Goal: Task Accomplishment & Management: Use online tool/utility

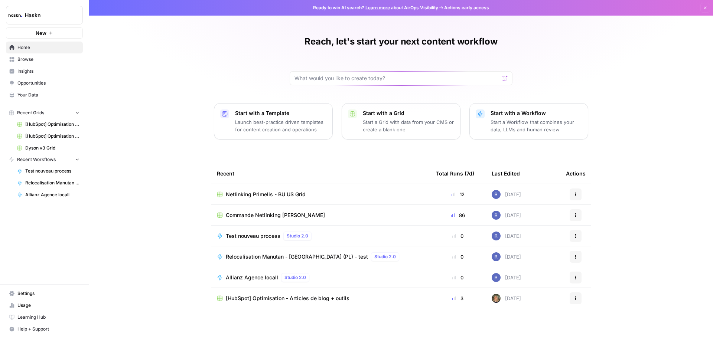
click at [62, 59] on span "Browse" at bounding box center [48, 59] width 62 height 7
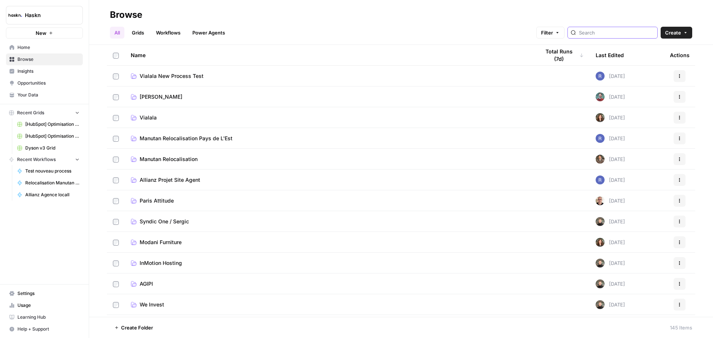
click at [639, 35] on input "search" at bounding box center [616, 32] width 75 height 7
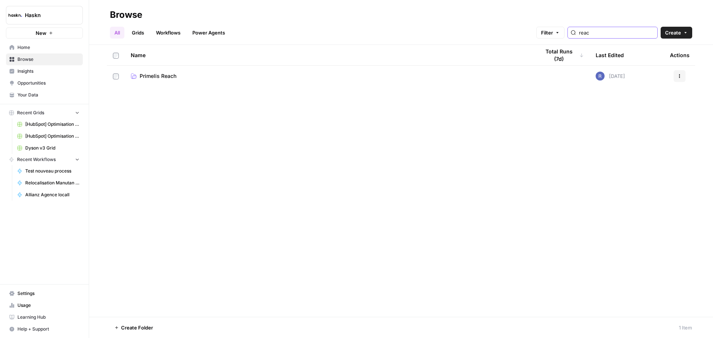
type input "reac"
click at [195, 76] on link "Primelis Reach" at bounding box center [330, 75] width 398 height 7
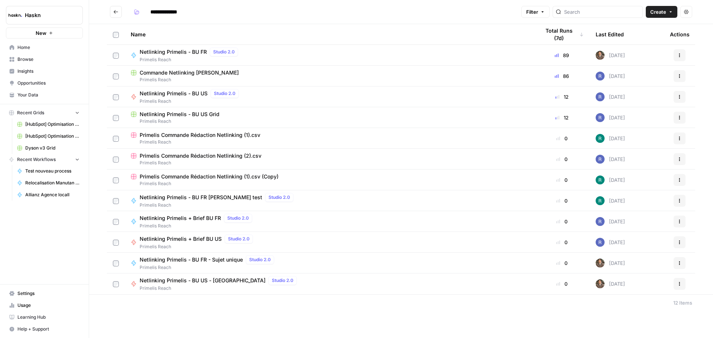
click at [364, 121] on span "Primelis Reach" at bounding box center [330, 121] width 398 height 7
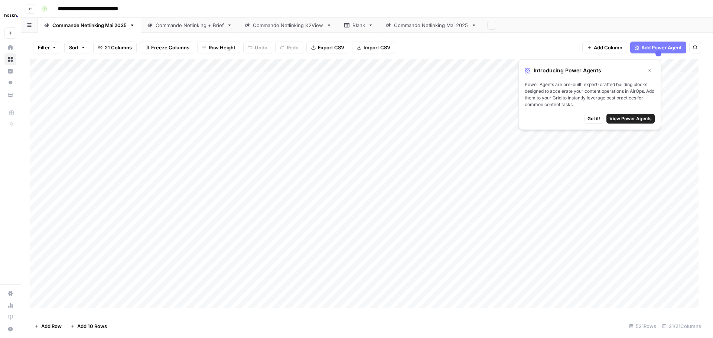
click at [596, 120] on span "Got it!" at bounding box center [594, 119] width 13 height 7
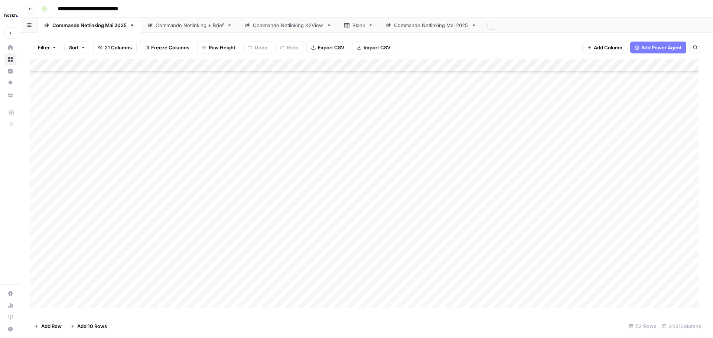
scroll to position [1560, 0]
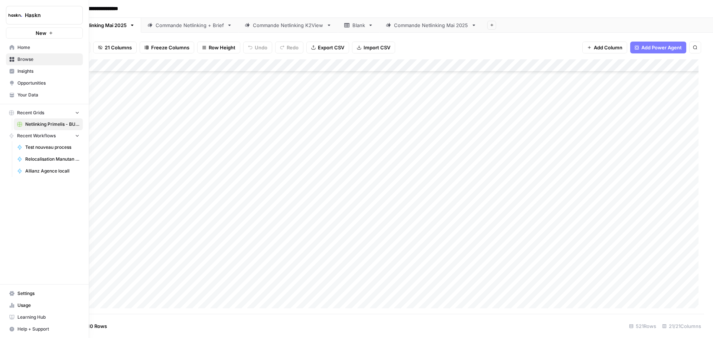
click at [19, 60] on span "Browse" at bounding box center [48, 59] width 62 height 7
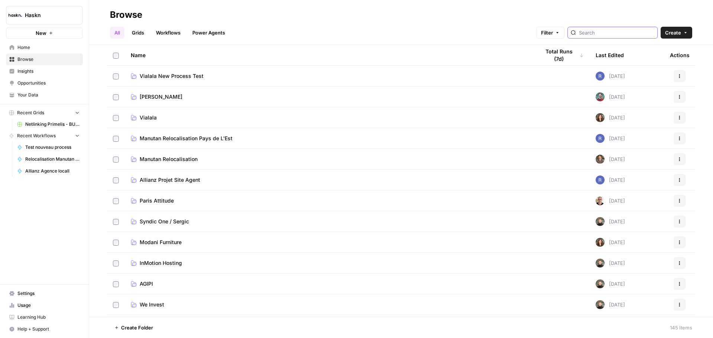
click at [594, 32] on input "search" at bounding box center [616, 32] width 75 height 7
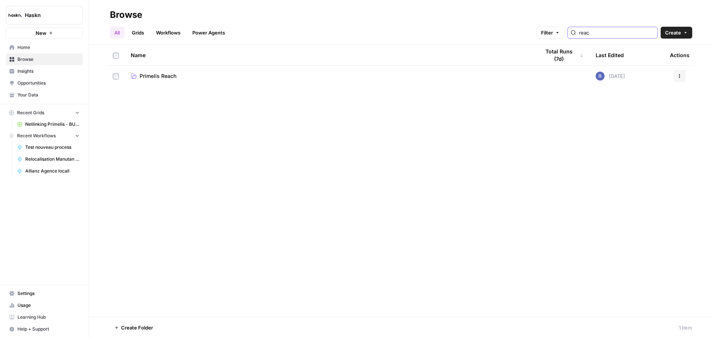
type input "reac"
click at [320, 68] on td "Primelis Reach" at bounding box center [329, 76] width 409 height 21
click at [320, 72] on td "Primelis Reach" at bounding box center [329, 76] width 409 height 21
click at [289, 78] on link "Primelis Reach" at bounding box center [330, 75] width 398 height 7
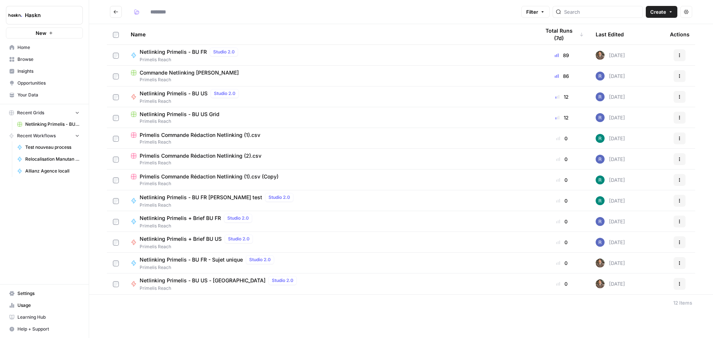
type input "**********"
click at [298, 241] on div "Netlinking Primelis + Brief BU US Studio 2.0 Primelis Reach" at bounding box center [330, 243] width 398 height 16
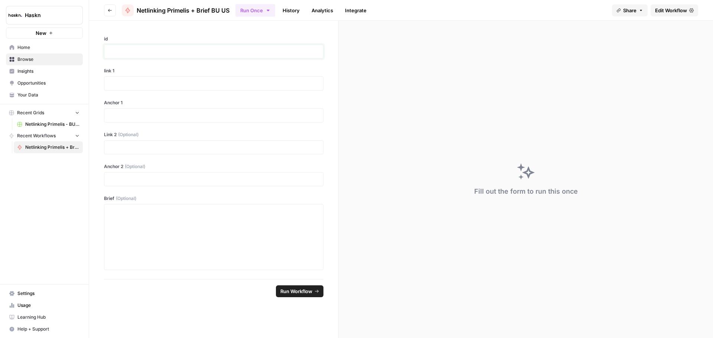
click at [204, 52] on p at bounding box center [214, 51] width 210 height 7
click at [45, 60] on span "Browse" at bounding box center [48, 59] width 62 height 7
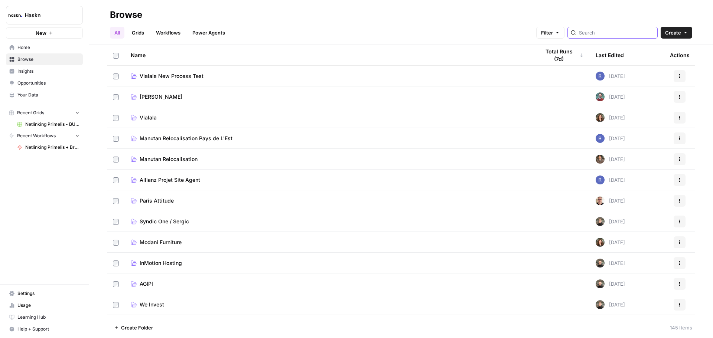
click at [615, 32] on input "search" at bounding box center [616, 32] width 75 height 7
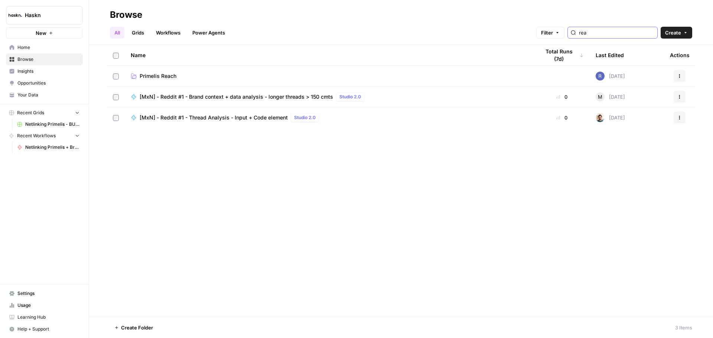
type input "rea"
click at [391, 74] on link "Primelis Reach" at bounding box center [330, 75] width 398 height 7
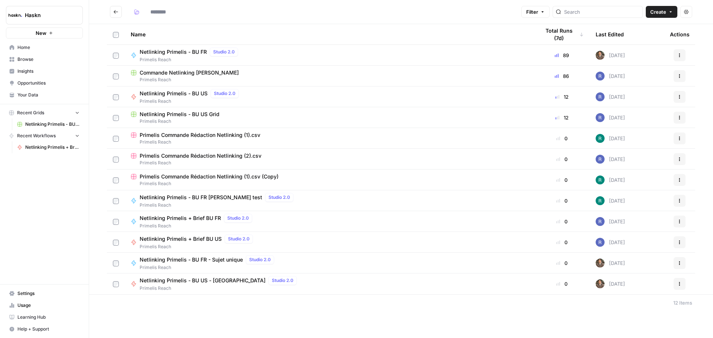
type input "**********"
click at [270, 97] on div "Netlinking Primelis - BU US Studio 2.0 Primelis Reach" at bounding box center [330, 97] width 398 height 16
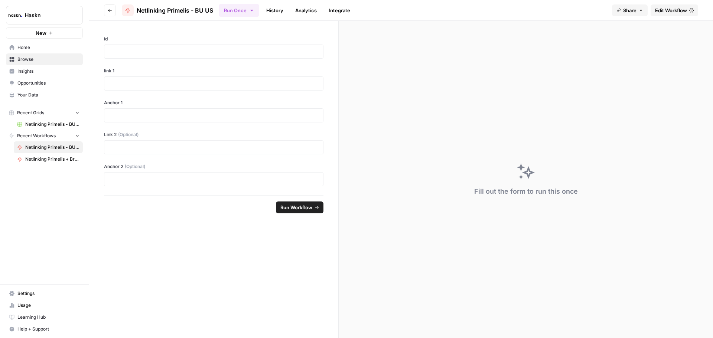
click at [114, 13] on button "Go back" at bounding box center [110, 10] width 12 height 12
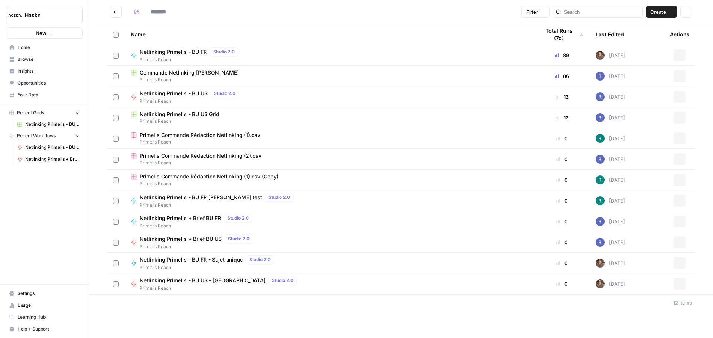
type input "**********"
click at [330, 284] on div "Netlinking Primelis - BU US - K2view Studio 2.0 Primelis Reach" at bounding box center [330, 284] width 398 height 16
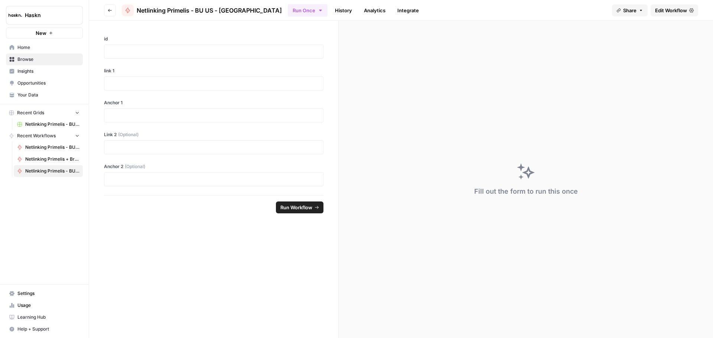
click at [110, 17] on header "Go back Netlinking Primelis - BU US - K2view Run Once History Analytics Integra…" at bounding box center [401, 10] width 624 height 21
click at [110, 12] on icon "button" at bounding box center [110, 10] width 4 height 4
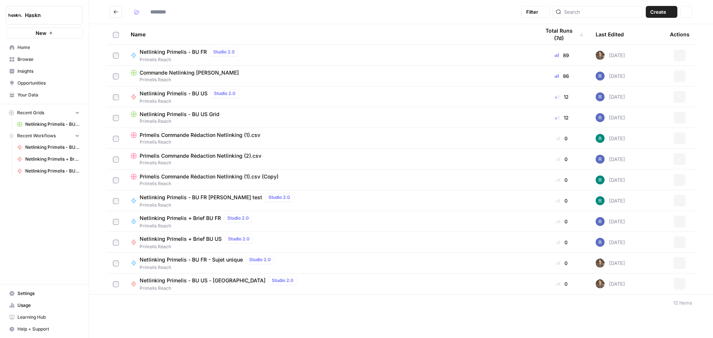
type input "**********"
drag, startPoint x: 308, startPoint y: 196, endPoint x: 685, endPoint y: 182, distance: 377.4
click at [687, 182] on div "Actions" at bounding box center [679, 180] width 19 height 12
click at [680, 181] on icon "button" at bounding box center [680, 180] width 4 height 4
click at [252, 328] on div "**********" at bounding box center [401, 169] width 624 height 338
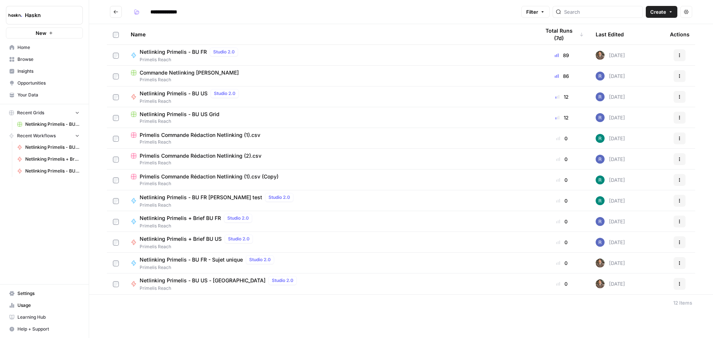
click at [211, 246] on span "Primelis Reach" at bounding box center [198, 247] width 116 height 7
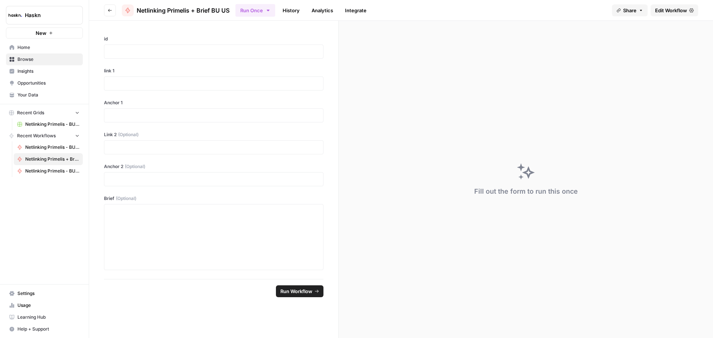
click at [666, 13] on span "Edit Workflow" at bounding box center [671, 10] width 32 height 7
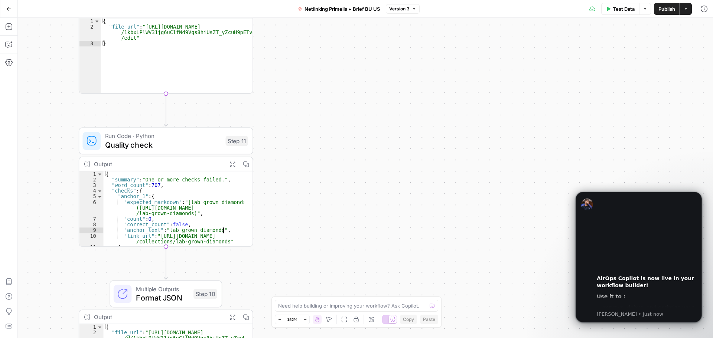
click at [187, 212] on div "{ "summary" : "One or more checks failed." , "word_count" : 707 , "checks" : { …" at bounding box center [174, 215] width 141 height 86
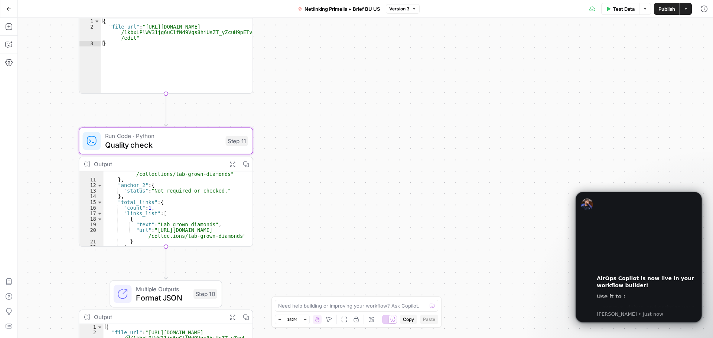
scroll to position [67, 0]
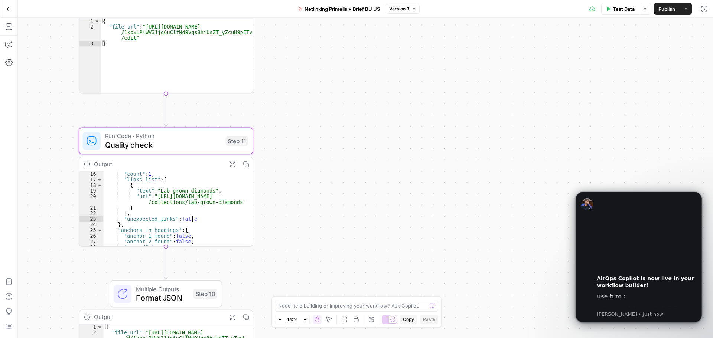
click at [207, 204] on div ""count" : 1 , "links_list" : [ { "text" : "Lab grown diamonds" , "url" : "https…" at bounding box center [174, 215] width 141 height 86
type textarea "**********"
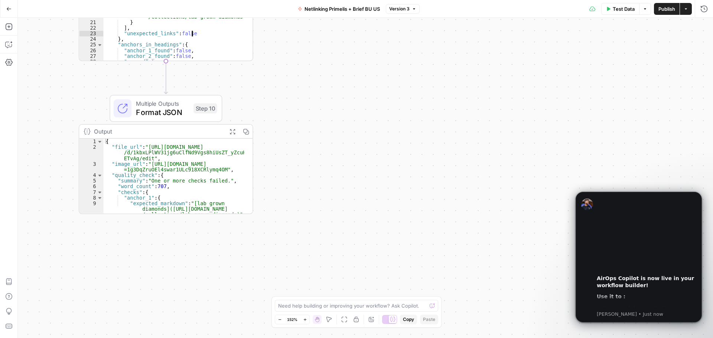
click at [6, 10] on icon "button" at bounding box center [8, 8] width 5 height 5
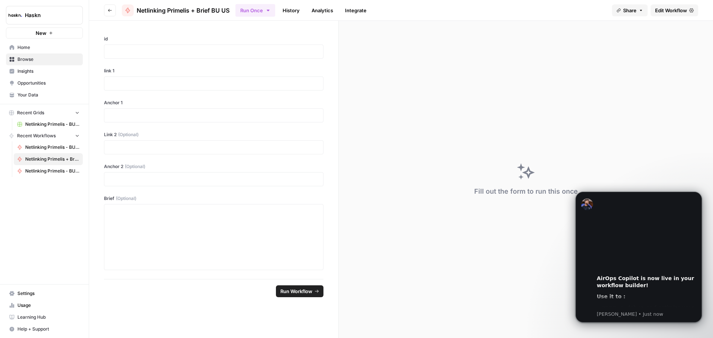
click at [107, 11] on button "Go back" at bounding box center [110, 10] width 12 height 12
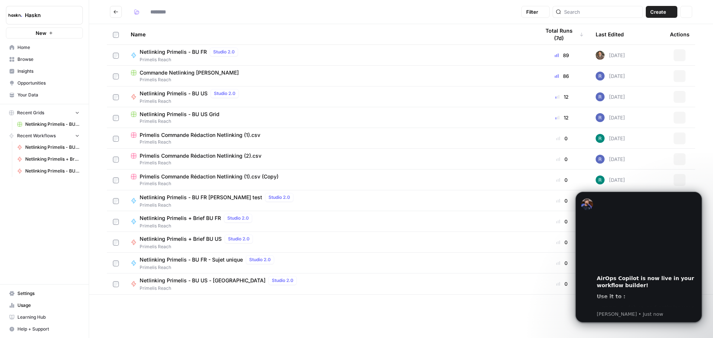
type input "**********"
click at [310, 119] on span "Primelis Reach" at bounding box center [330, 121] width 398 height 7
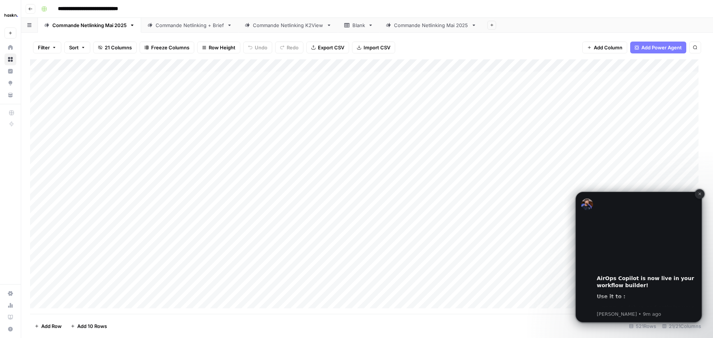
click at [701, 196] on icon "Dismiss notification" at bounding box center [700, 194] width 4 height 4
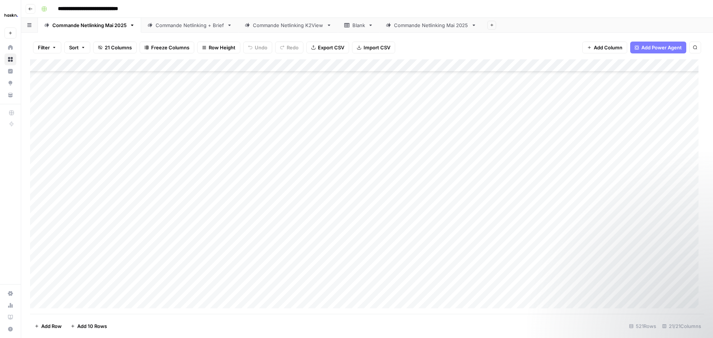
scroll to position [632, 0]
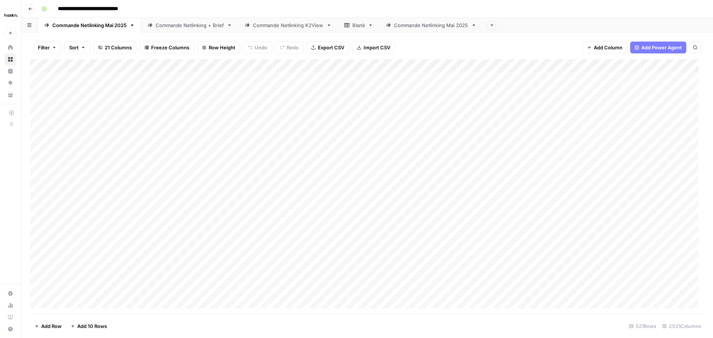
click at [200, 30] on link "Commande Netlinking + Brief" at bounding box center [189, 25] width 97 height 15
click at [301, 19] on link "Commande Netlinking K2View" at bounding box center [289, 25] width 100 height 15
click at [104, 25] on div "Commande Netlinking Mai 2025" at bounding box center [89, 25] width 74 height 7
click at [175, 21] on link "Commande Netlinking + Brief" at bounding box center [189, 25] width 97 height 15
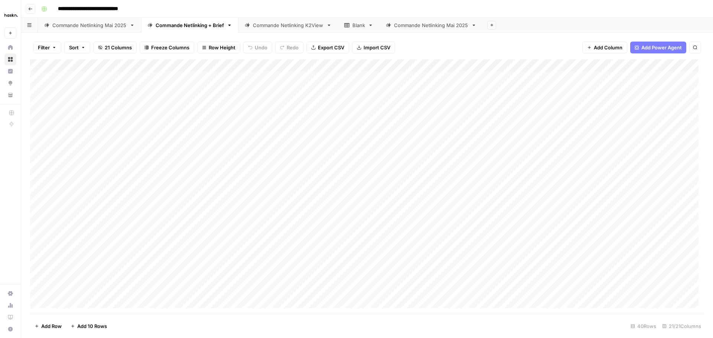
click at [114, 26] on div "Commande Netlinking Mai 2025" at bounding box center [89, 25] width 74 height 7
click at [282, 27] on div "Commande Netlinking K2View" at bounding box center [288, 25] width 71 height 7
click at [33, 9] on button "Go back" at bounding box center [31, 9] width 10 height 10
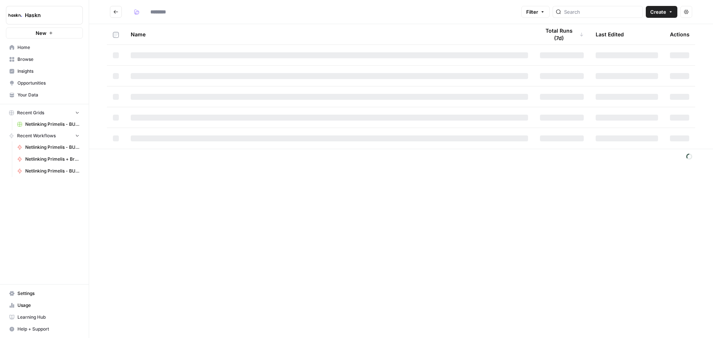
type input "**********"
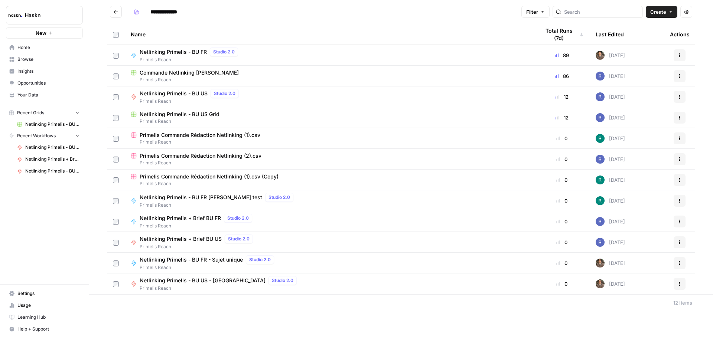
click at [194, 74] on span "Commande Netlinking [PERSON_NAME]" at bounding box center [189, 72] width 99 height 7
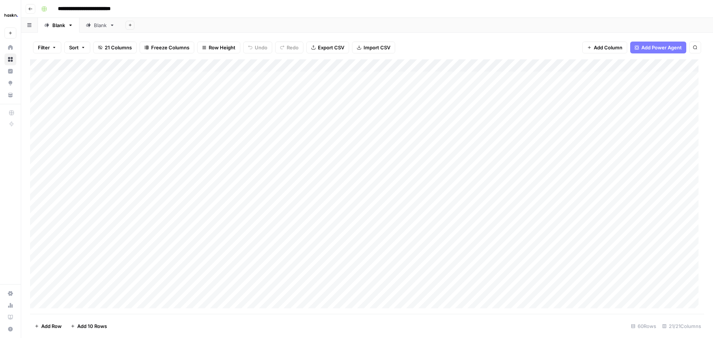
click at [32, 10] on icon "button" at bounding box center [30, 9] width 4 height 4
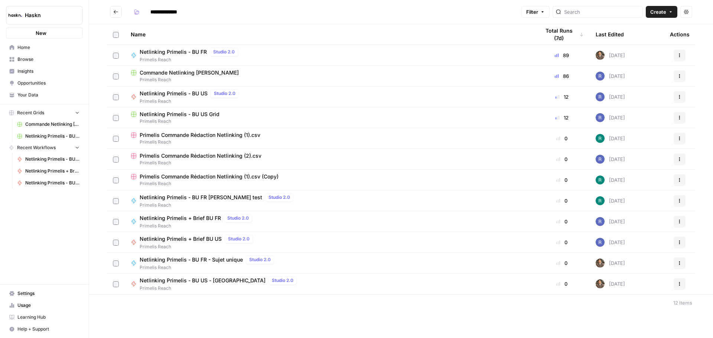
type input "**********"
click at [346, 100] on div "Netlinking Primelis - BU US Studio 2.0 Primelis Reach" at bounding box center [330, 97] width 398 height 16
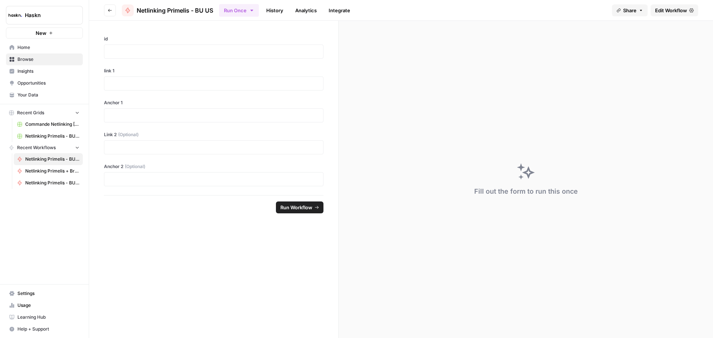
click at [109, 5] on button "Go back" at bounding box center [110, 10] width 12 height 12
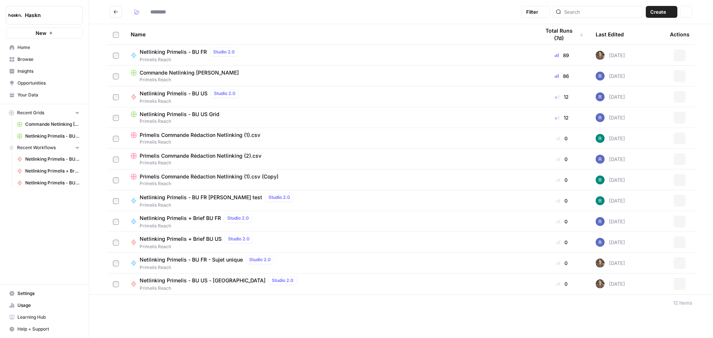
type input "**********"
click at [192, 119] on span "Primelis Reach" at bounding box center [330, 121] width 398 height 7
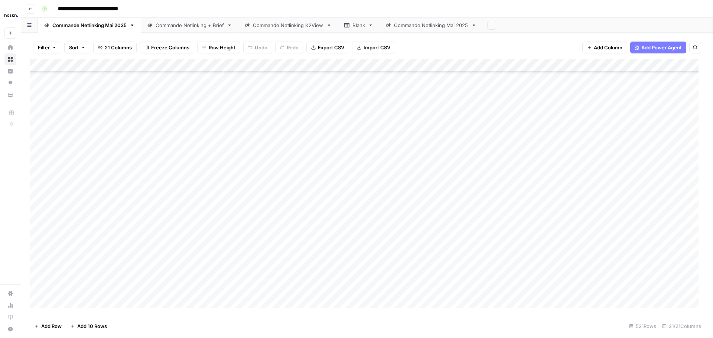
scroll to position [6356, 0]
click at [98, 288] on div "Add Column" at bounding box center [367, 186] width 674 height 255
click at [80, 291] on div "Add Column" at bounding box center [367, 186] width 674 height 255
click at [152, 266] on div "Add Column" at bounding box center [367, 186] width 674 height 255
click at [93, 295] on div "Add Column" at bounding box center [367, 186] width 674 height 255
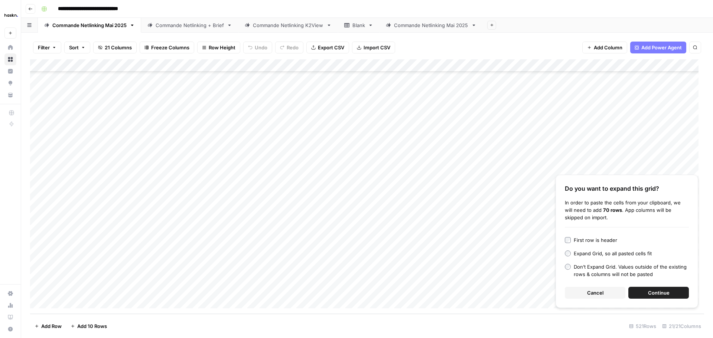
click at [610, 290] on button "Cancel" at bounding box center [595, 293] width 61 height 12
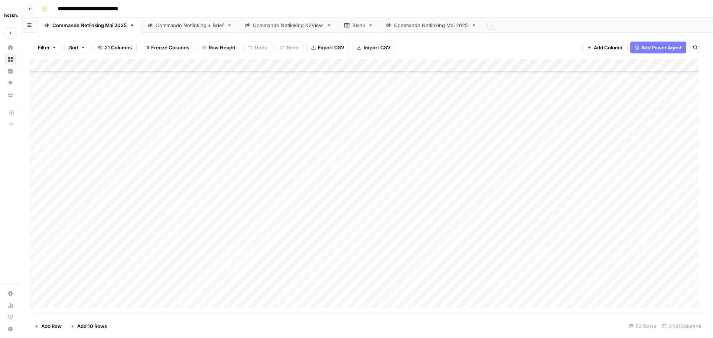
click at [144, 286] on div "Add Column" at bounding box center [367, 186] width 674 height 255
click at [81, 288] on div "Add Column" at bounding box center [367, 186] width 674 height 255
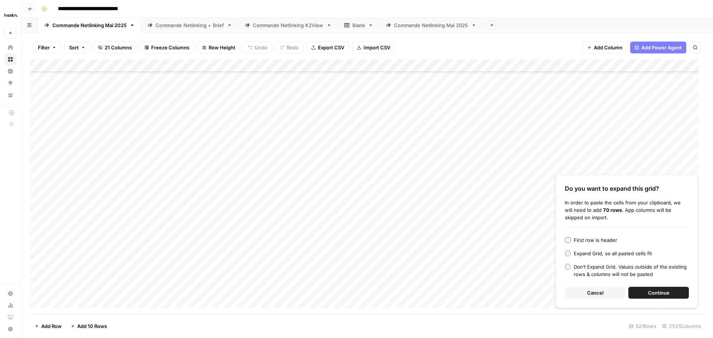
click at [659, 291] on span "Continue" at bounding box center [659, 292] width 22 height 7
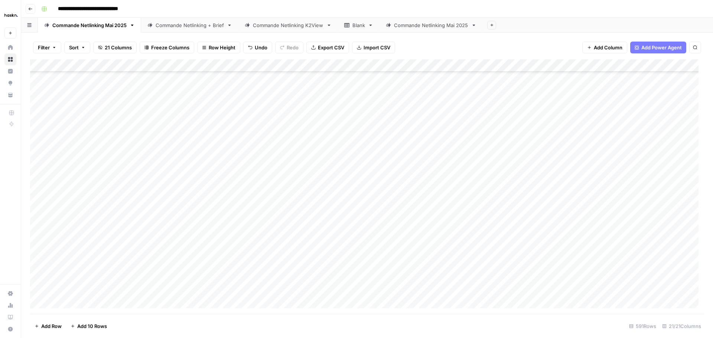
scroll to position [6498, 0]
click at [97, 161] on div "Add Column" at bounding box center [367, 186] width 674 height 255
click at [85, 72] on div "Add Column" at bounding box center [367, 186] width 674 height 255
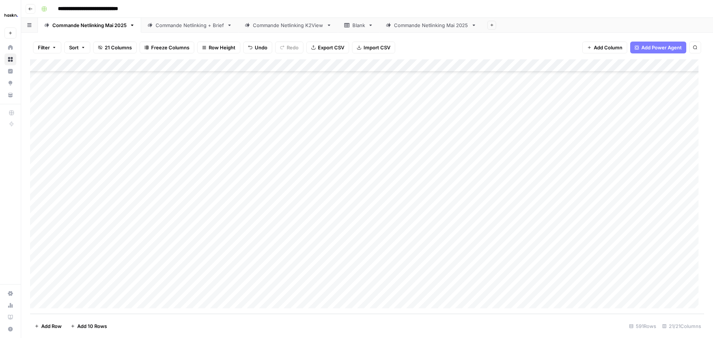
click at [90, 289] on div "Add Column" at bounding box center [367, 186] width 674 height 255
click at [93, 110] on div "Add Column" at bounding box center [367, 186] width 674 height 255
drag, startPoint x: 95, startPoint y: 137, endPoint x: 102, endPoint y: 135, distance: 6.9
click at [96, 137] on div "Add Column" at bounding box center [367, 186] width 674 height 255
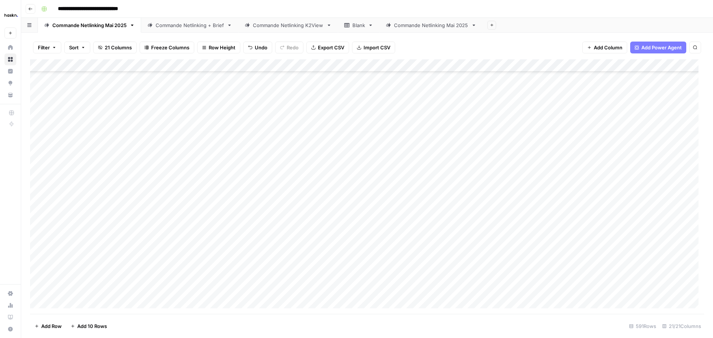
click at [178, 124] on div "Add Column" at bounding box center [367, 186] width 674 height 255
click at [93, 111] on div "Add Column" at bounding box center [367, 186] width 674 height 255
click at [144, 109] on div "Add Column" at bounding box center [367, 186] width 674 height 255
click at [198, 110] on div "Add Column" at bounding box center [367, 186] width 674 height 255
click at [307, 106] on div "Add Column" at bounding box center [367, 186] width 674 height 255
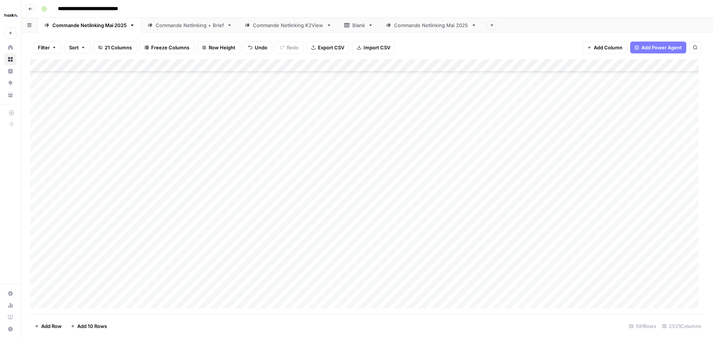
click at [228, 114] on div "Add Column" at bounding box center [367, 186] width 674 height 255
click at [276, 124] on div "Add Column" at bounding box center [367, 186] width 674 height 255
click at [402, 75] on div "Add Column" at bounding box center [367, 186] width 674 height 255
click at [403, 187] on div "Add Column" at bounding box center [367, 186] width 674 height 255
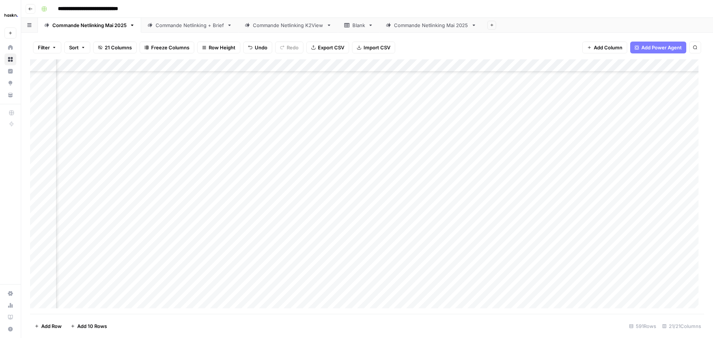
scroll to position [6460, 382]
click at [295, 189] on div "Add Column" at bounding box center [367, 186] width 674 height 255
click at [300, 199] on div "Add Column" at bounding box center [367, 186] width 674 height 255
click at [301, 188] on div "Add Column" at bounding box center [367, 186] width 674 height 255
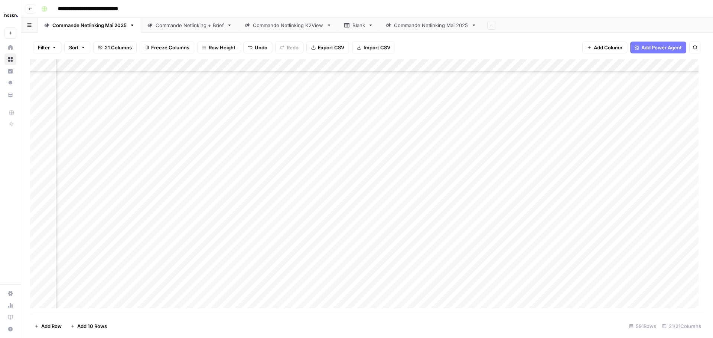
click at [389, 185] on div "Add Column" at bounding box center [367, 186] width 674 height 255
click at [392, 294] on div "Add Column" at bounding box center [367, 186] width 674 height 255
click at [377, 65] on div "Add Column" at bounding box center [367, 186] width 674 height 255
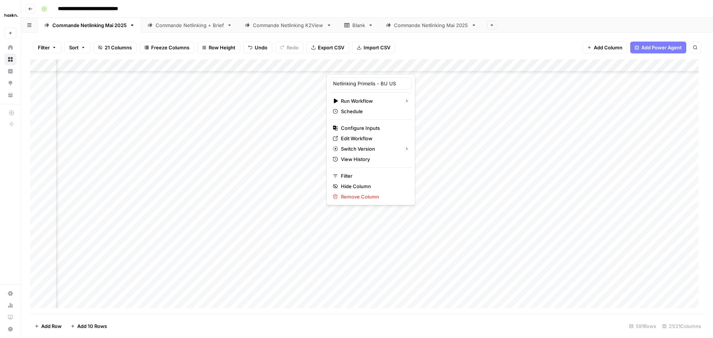
click at [450, 172] on div "Add Column" at bounding box center [367, 186] width 674 height 255
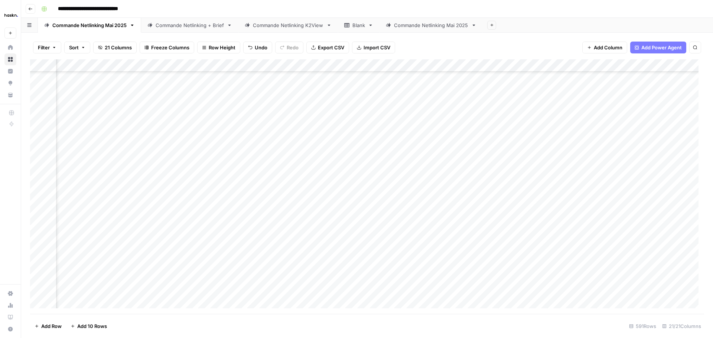
click at [356, 151] on div "Add Column" at bounding box center [367, 186] width 674 height 255
click at [362, 163] on div "Add Column" at bounding box center [367, 186] width 674 height 255
click at [392, 277] on div "Add Column" at bounding box center [367, 186] width 674 height 255
click at [387, 67] on div "Add Column" at bounding box center [367, 186] width 674 height 255
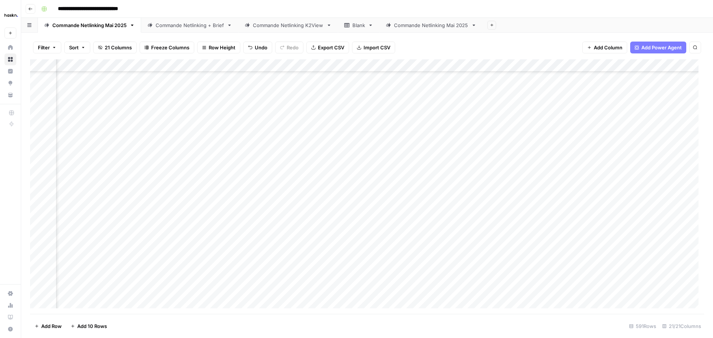
scroll to position [6498, 569]
click at [389, 68] on div "Add Column" at bounding box center [367, 186] width 674 height 255
click at [411, 110] on span "Remaining Rows" at bounding box center [413, 109] width 47 height 7
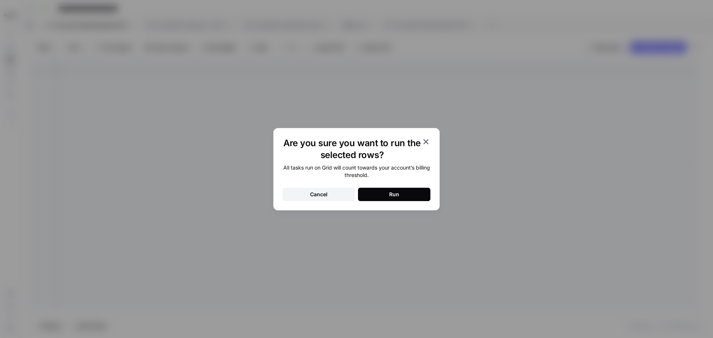
click at [375, 196] on button "Run" at bounding box center [394, 194] width 72 height 13
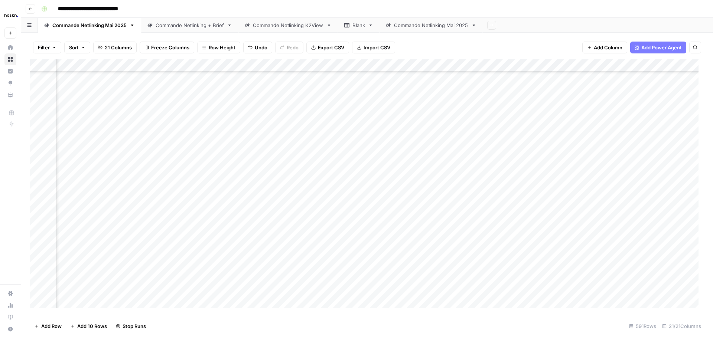
scroll to position [7129, 569]
click at [524, 314] on footer "Add Row Add 10 Rows Stop Runs 591 Rows 21/21 Columns" at bounding box center [367, 326] width 674 height 24
click at [513, 111] on div "Add Column" at bounding box center [367, 186] width 674 height 255
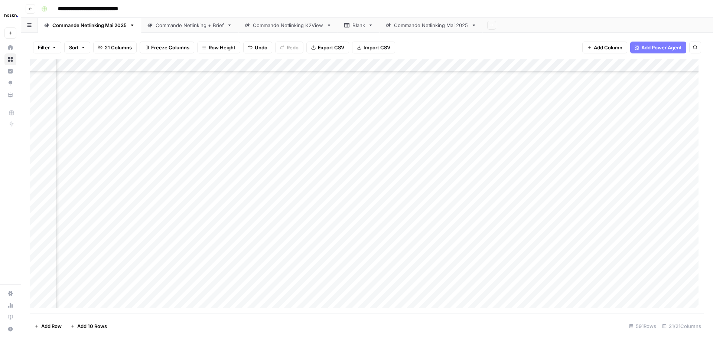
click at [600, 285] on div "Add Column" at bounding box center [367, 186] width 674 height 255
click at [514, 183] on div "Add Column" at bounding box center [367, 186] width 674 height 255
